Goal: Transaction & Acquisition: Purchase product/service

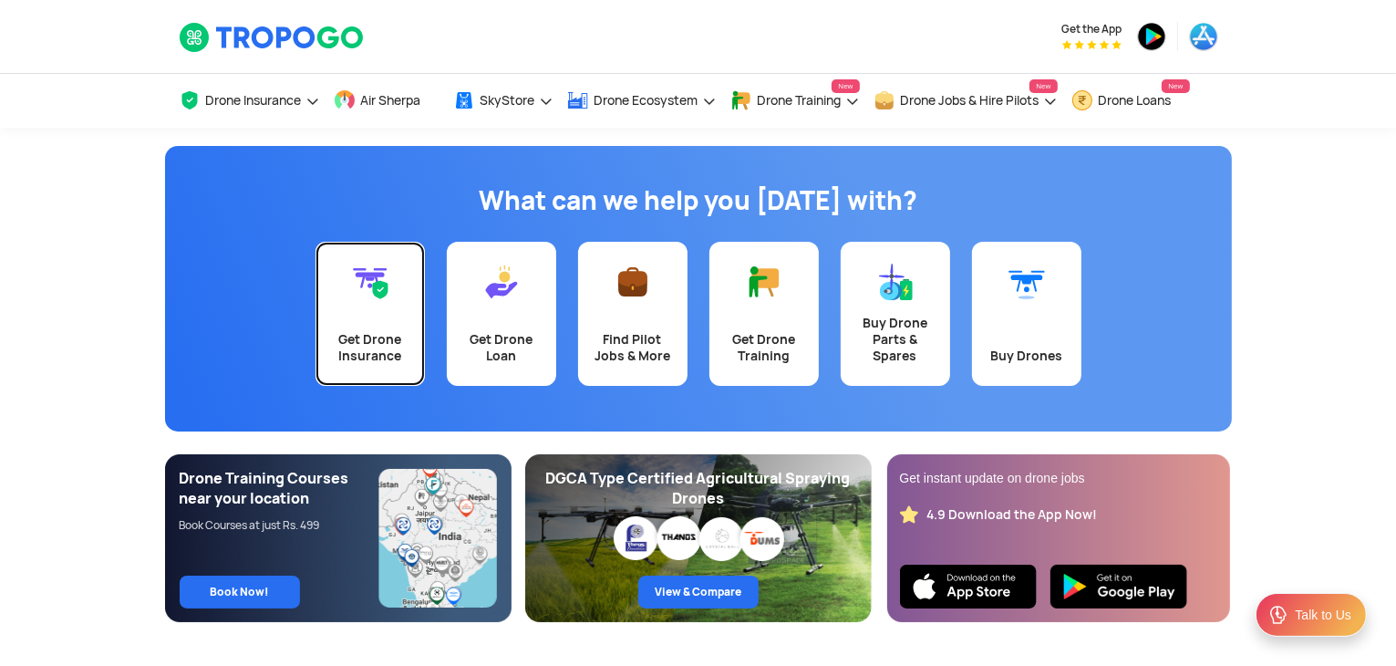
click at [345, 311] on link "Get Drone Insurance" at bounding box center [370, 314] width 109 height 144
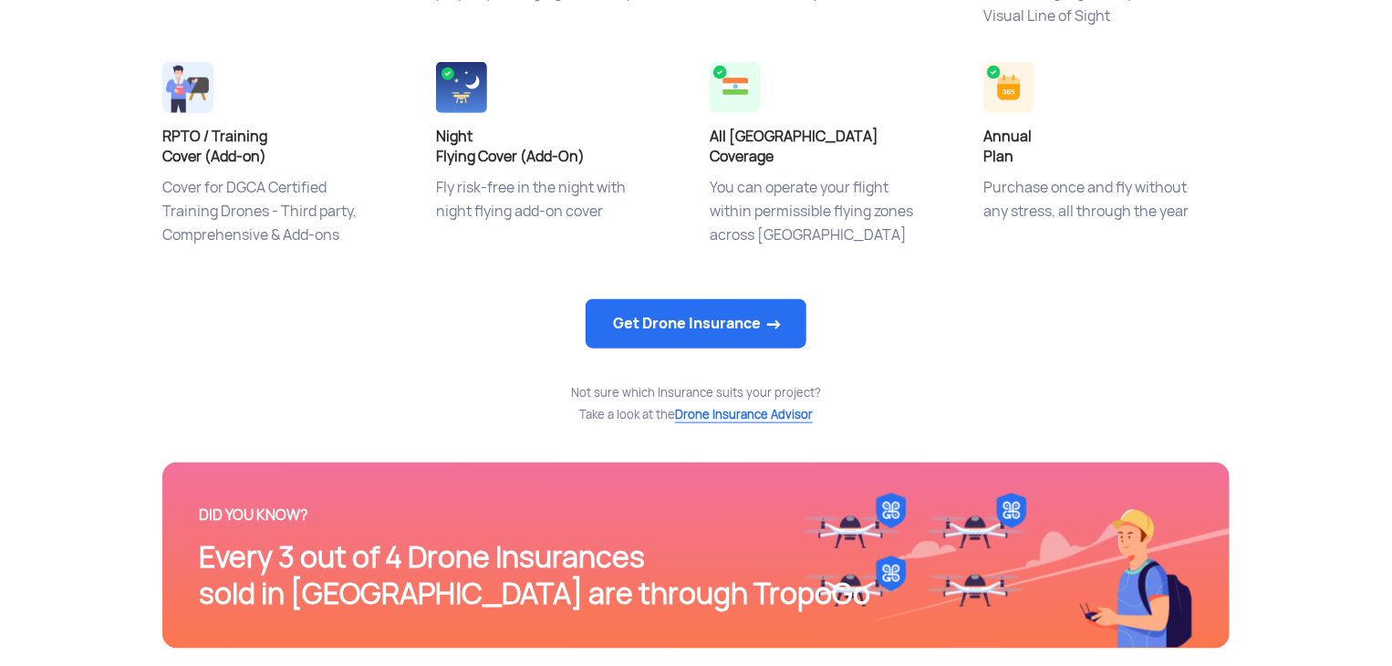
scroll to position [940, 0]
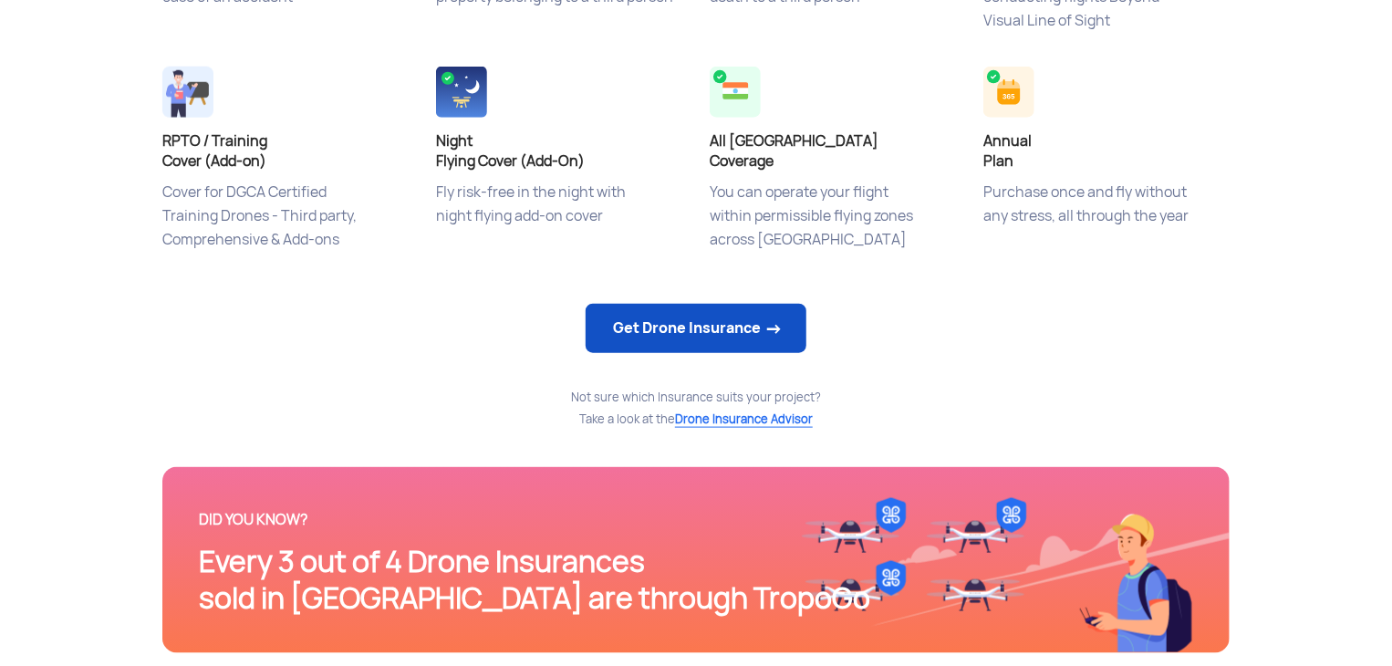
click at [745, 335] on link "Get Drone Insurance" at bounding box center [695, 328] width 221 height 49
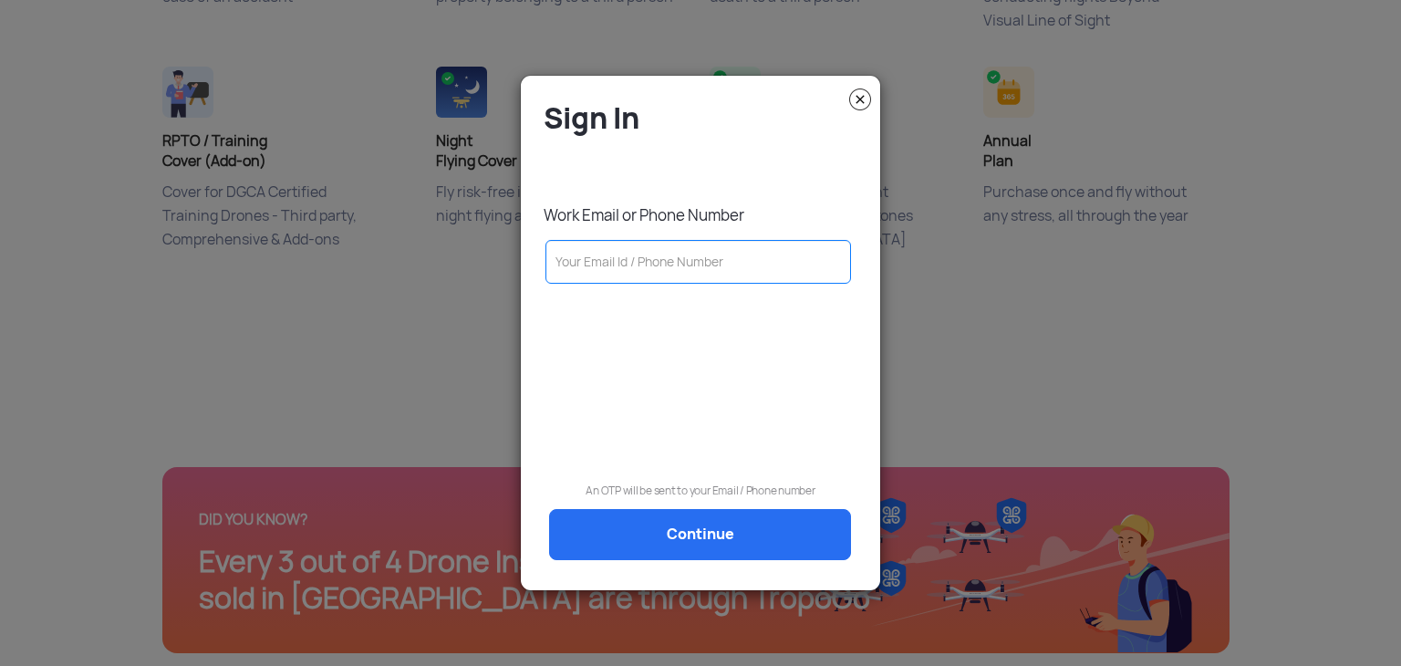
click at [863, 101] on img at bounding box center [860, 99] width 22 height 22
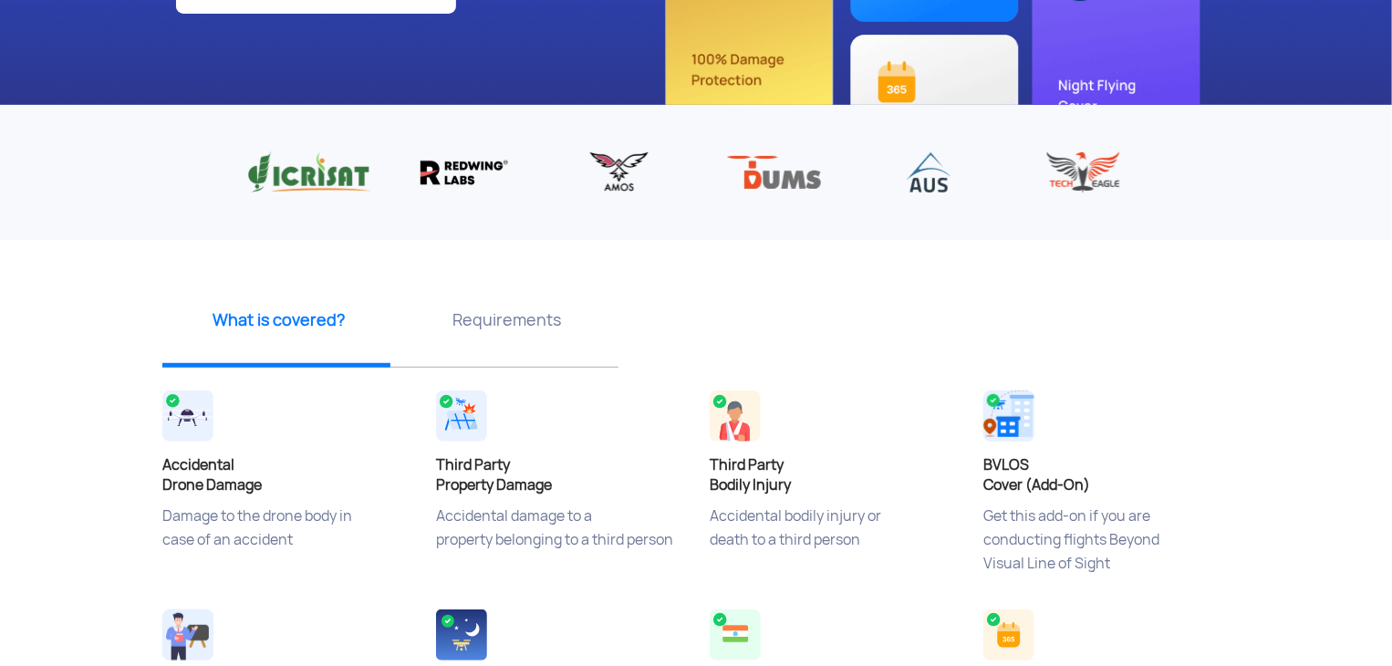
scroll to position [354, 0]
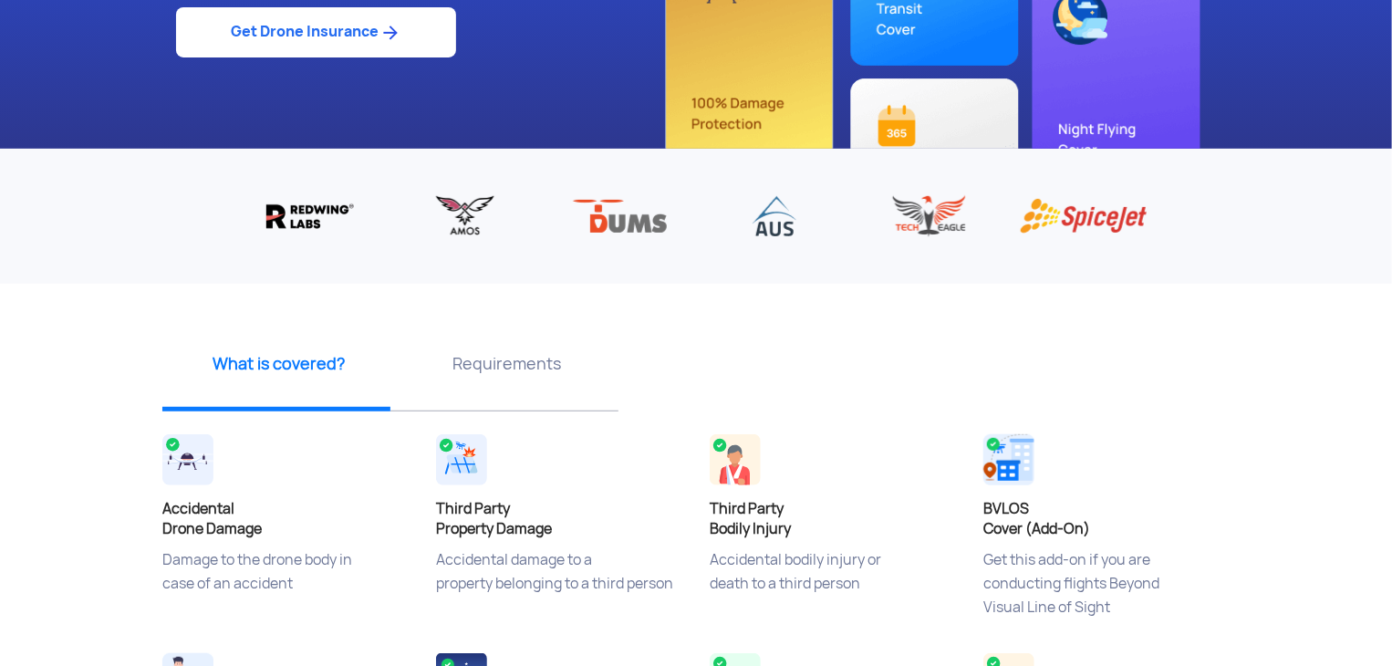
click at [498, 360] on p "Requirements" at bounding box center [506, 363] width 214 height 23
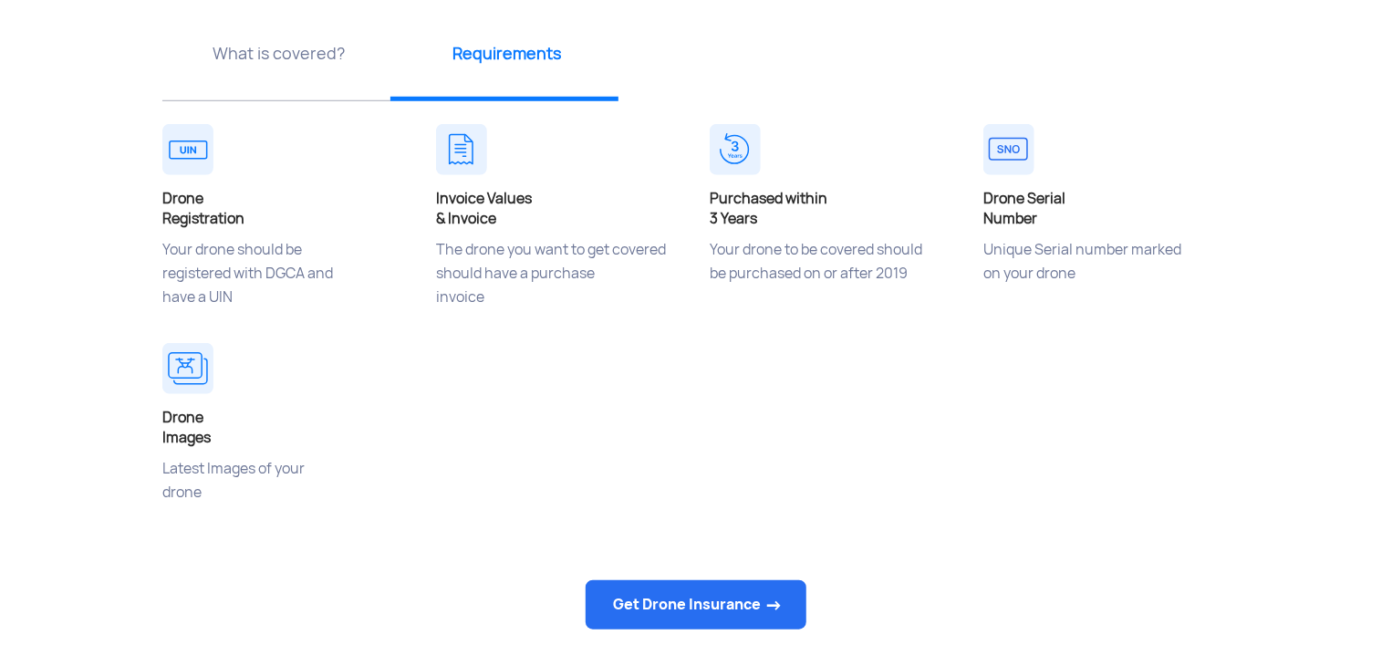
scroll to position [516, 0]
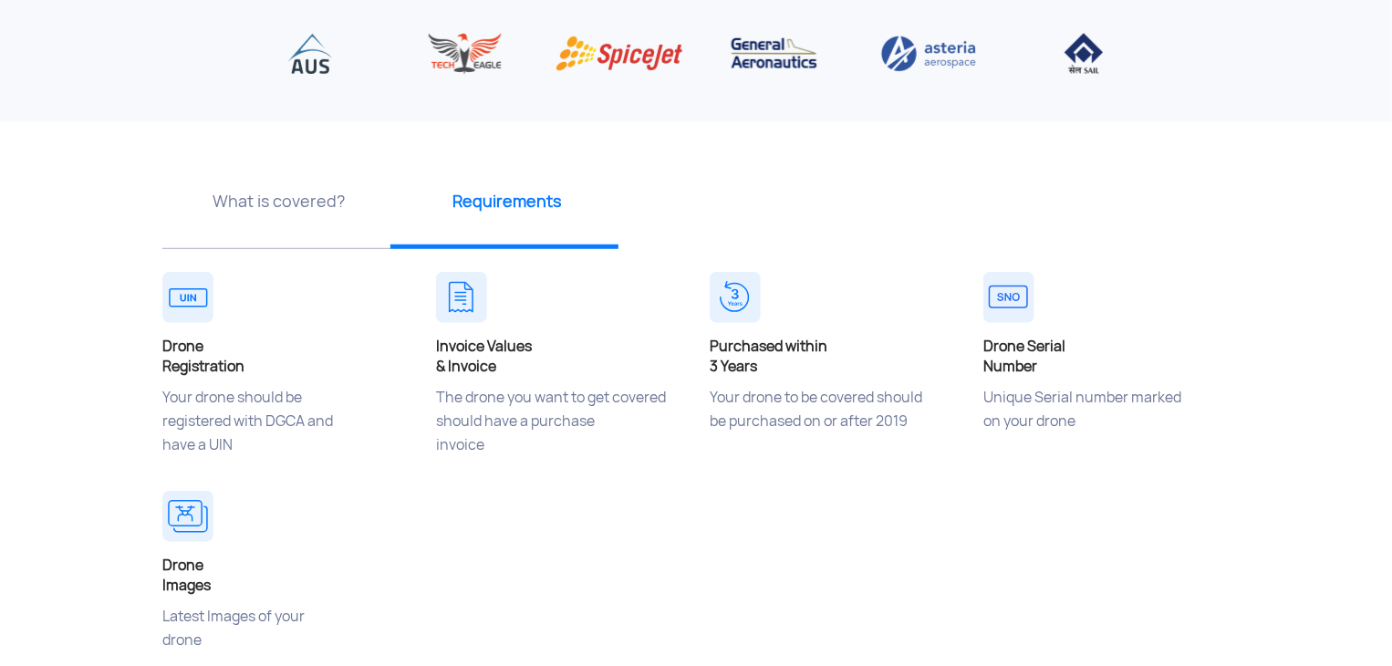
click at [285, 234] on div "What is covered?" at bounding box center [276, 208] width 228 height 82
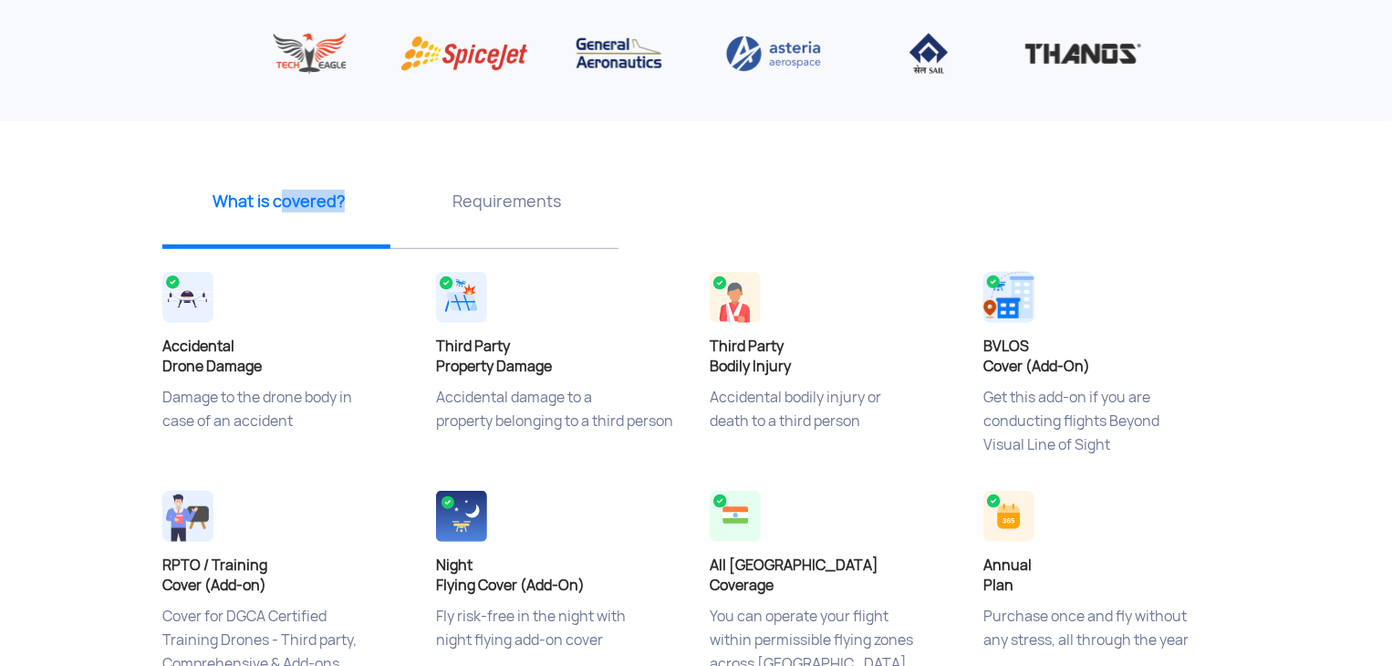
click at [285, 234] on div "What is covered?" at bounding box center [276, 208] width 228 height 82
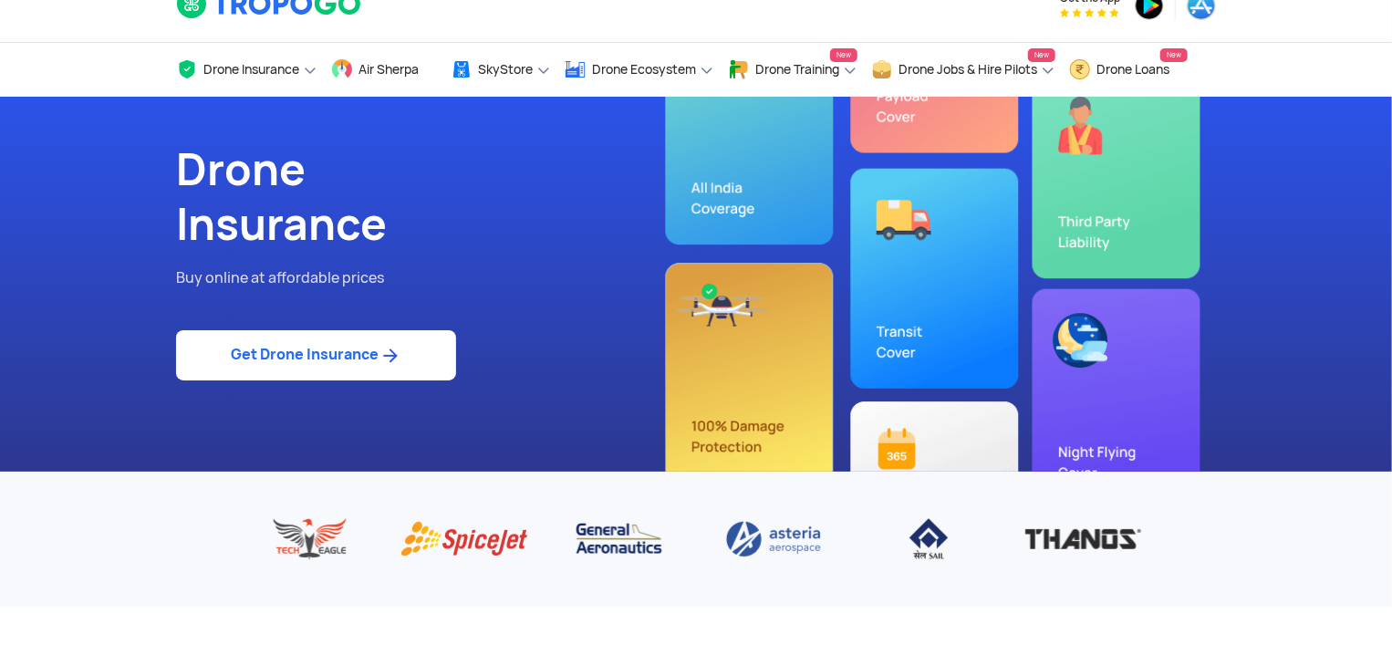
scroll to position [29, 0]
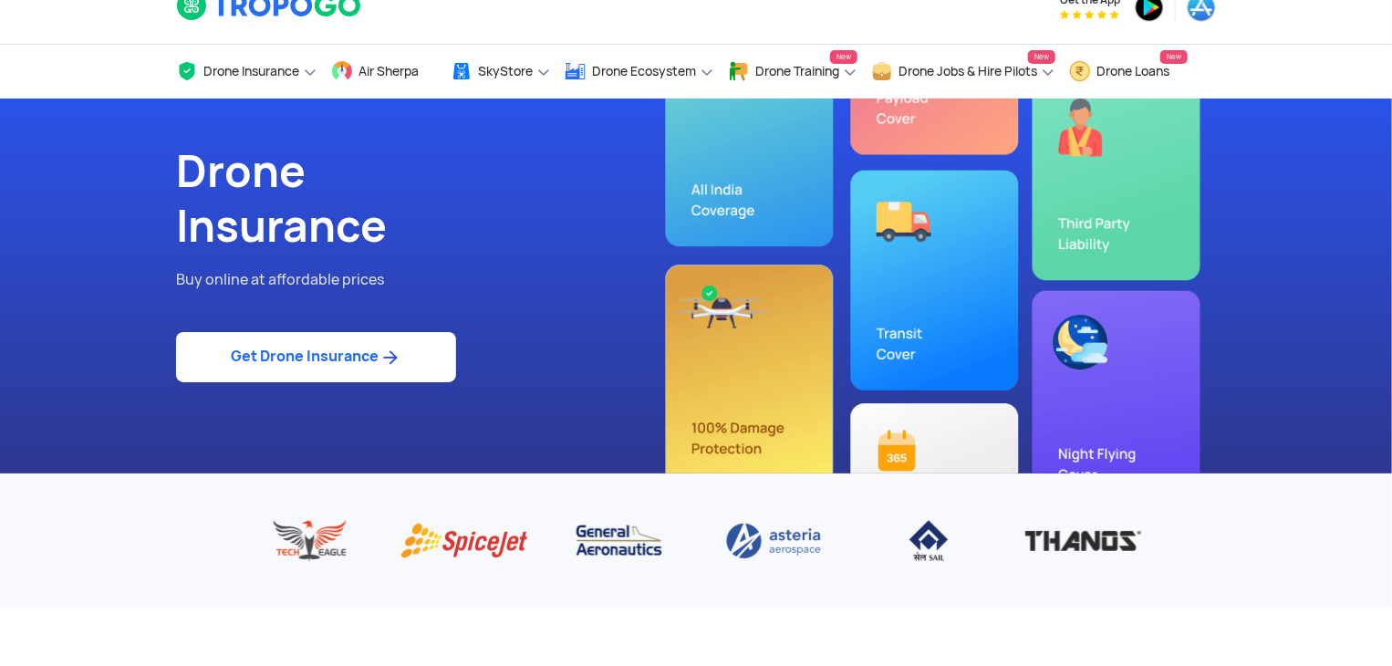
click at [339, 359] on link "Get Drone Insurance" at bounding box center [316, 357] width 280 height 50
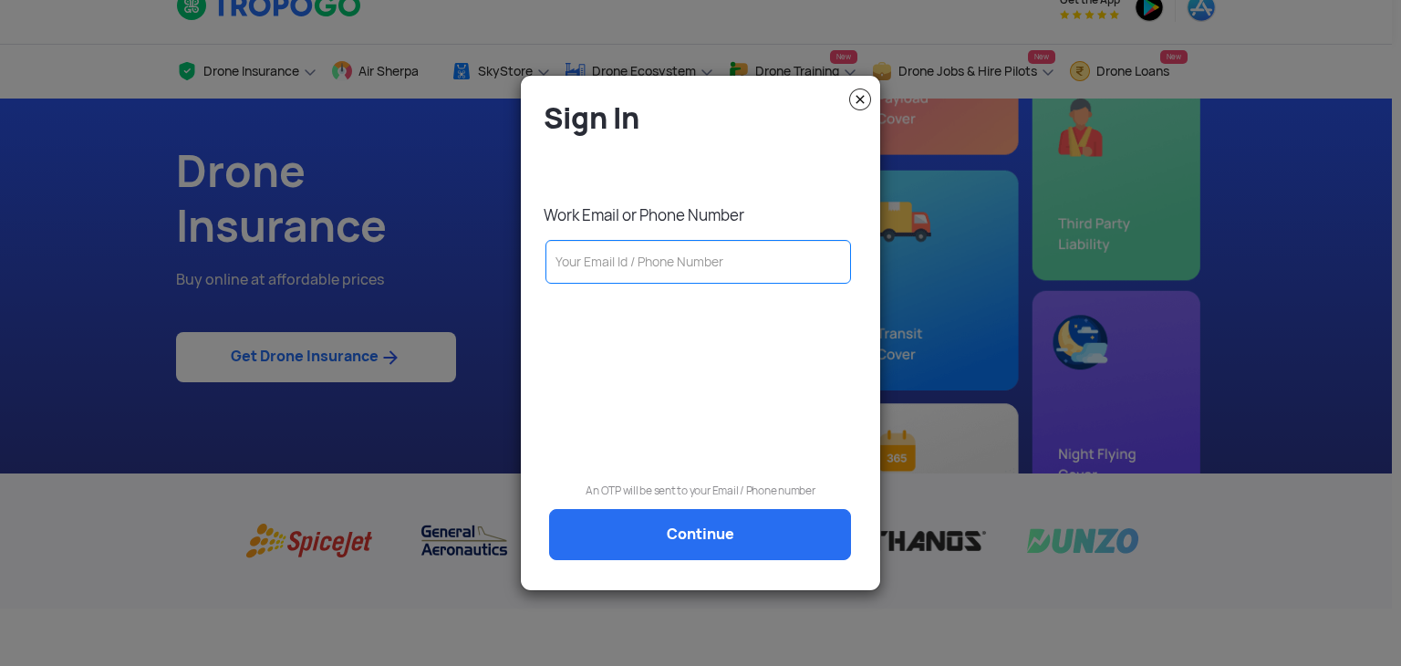
click at [857, 96] on img at bounding box center [860, 99] width 22 height 22
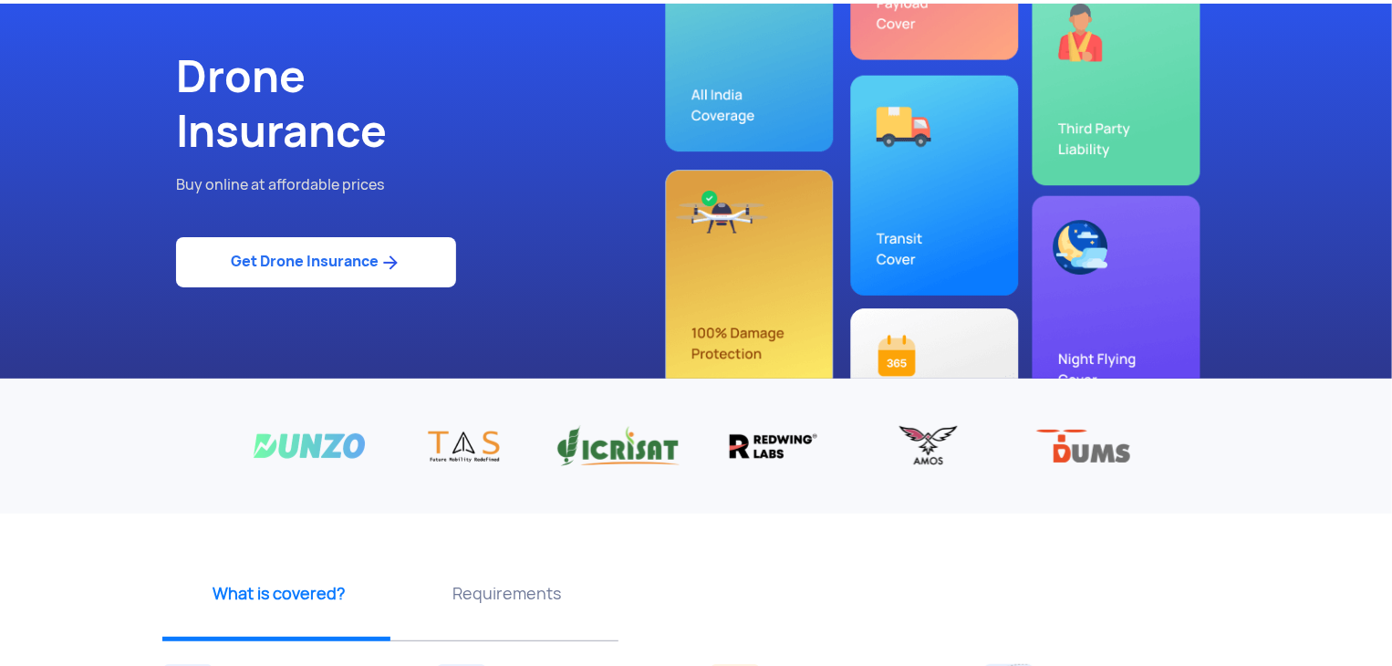
scroll to position [0, 0]
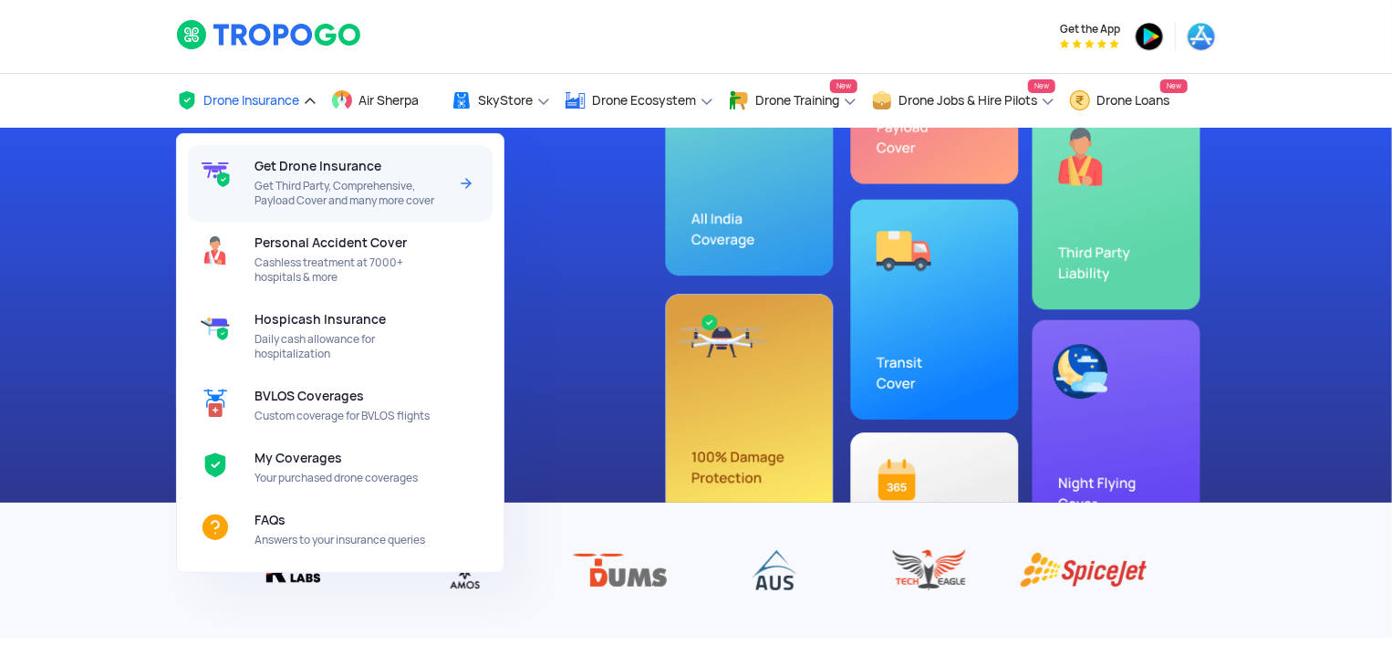
click at [352, 196] on span "Get Third Party, Comprehensive, Payload Cover and many more cover" at bounding box center [350, 193] width 192 height 29
